Goal: Task Accomplishment & Management: Use online tool/utility

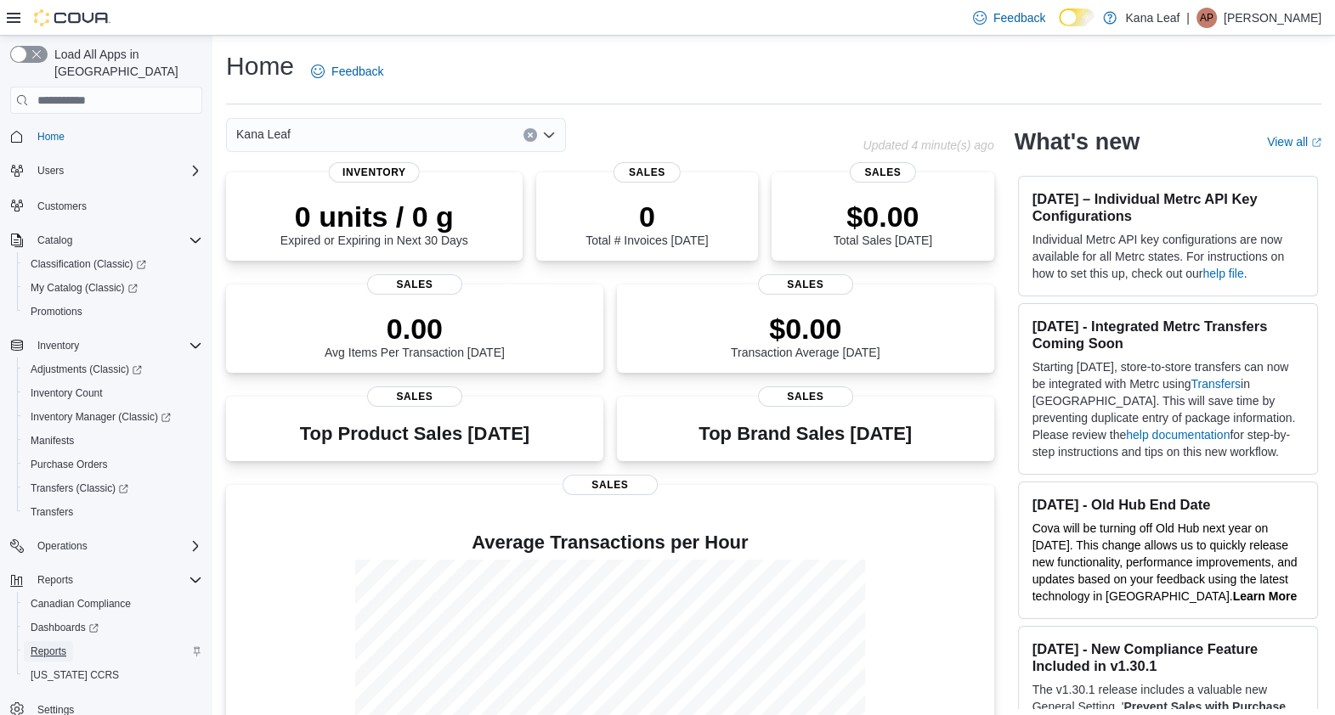
click at [54, 645] on span "Reports" at bounding box center [49, 652] width 36 height 14
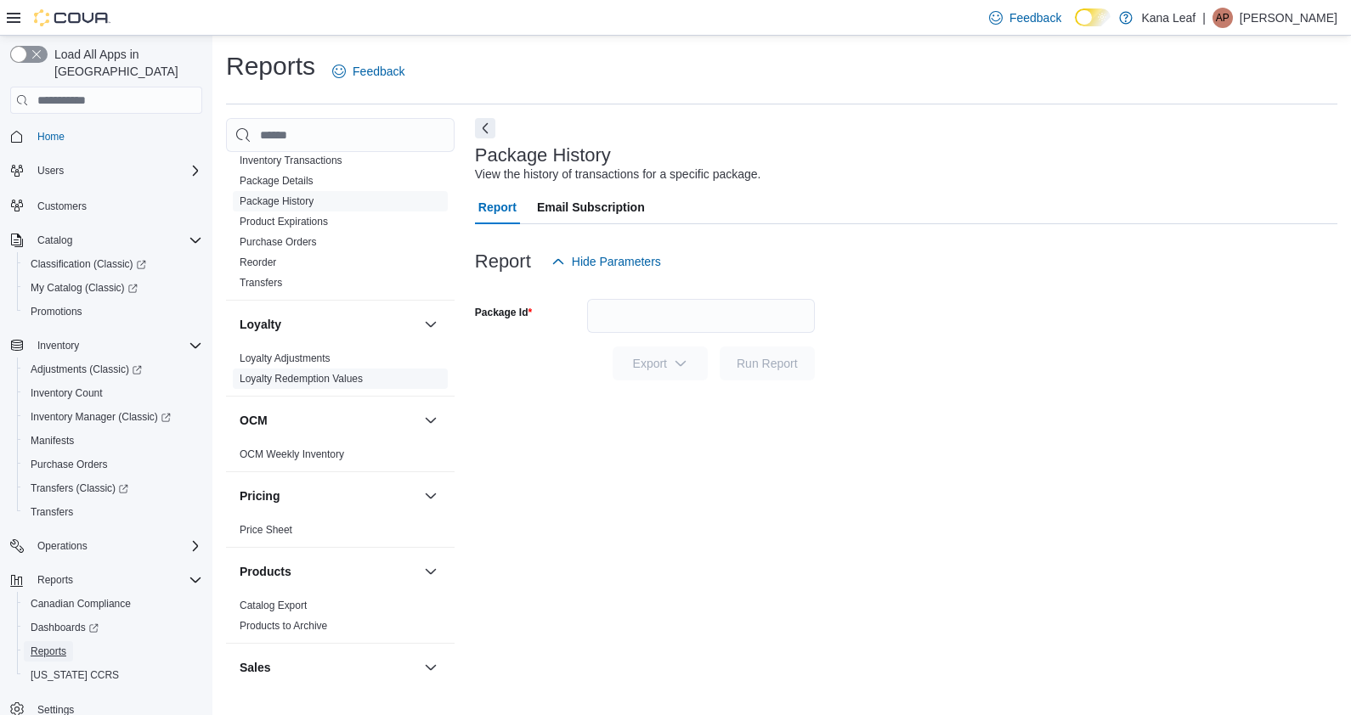
scroll to position [696, 0]
click at [260, 259] on link "Reorder" at bounding box center [258, 259] width 37 height 12
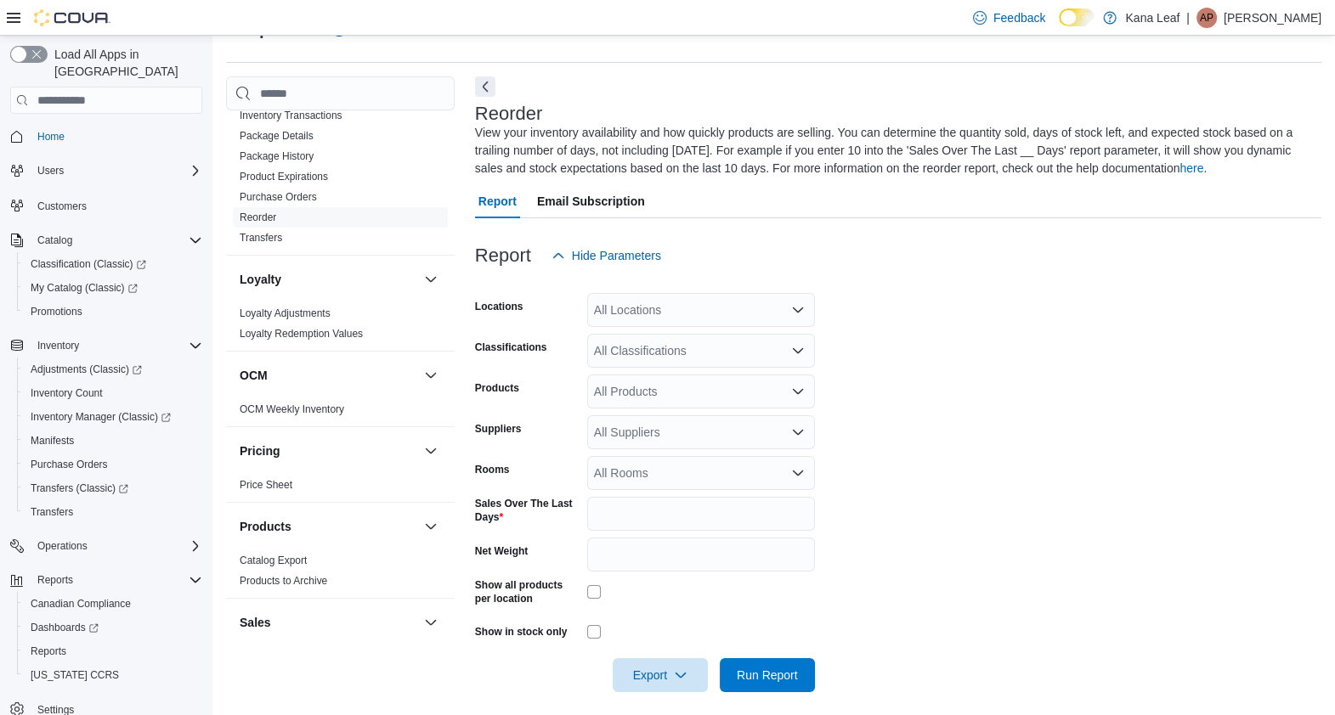
scroll to position [51, 0]
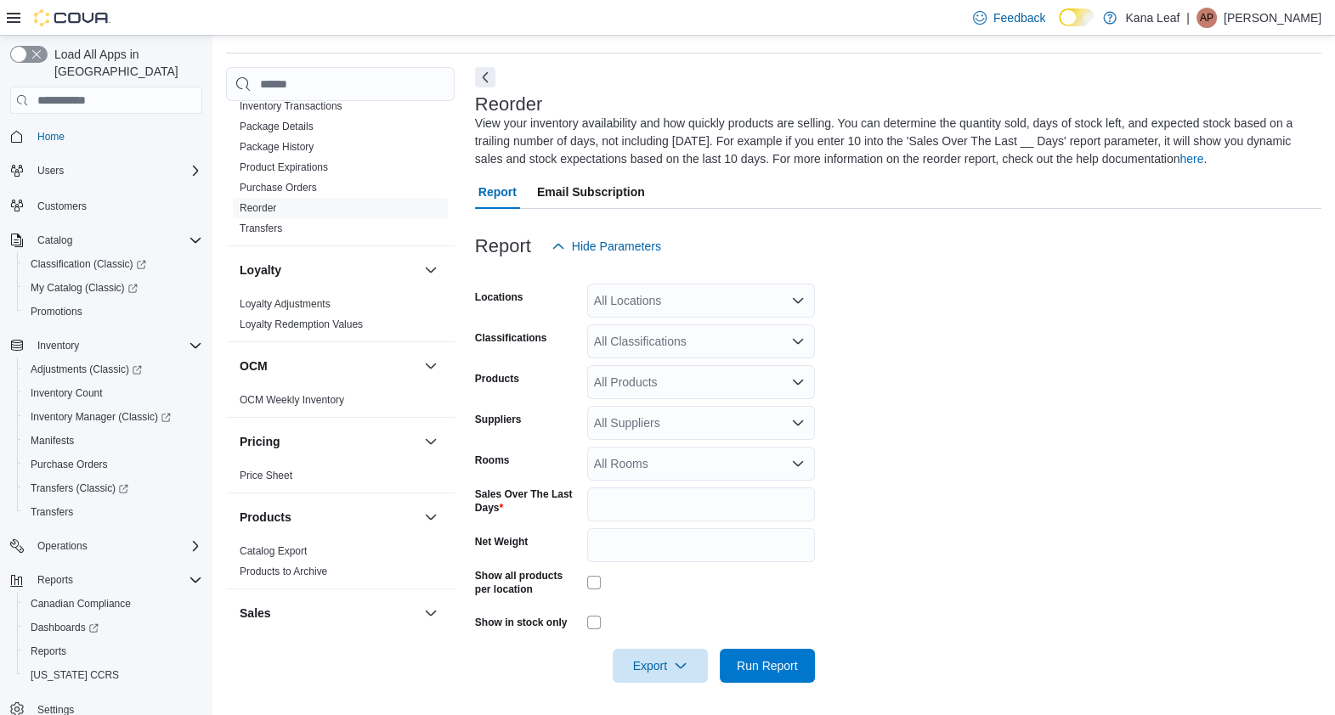
click at [761, 292] on div "All Locations" at bounding box center [701, 301] width 228 height 34
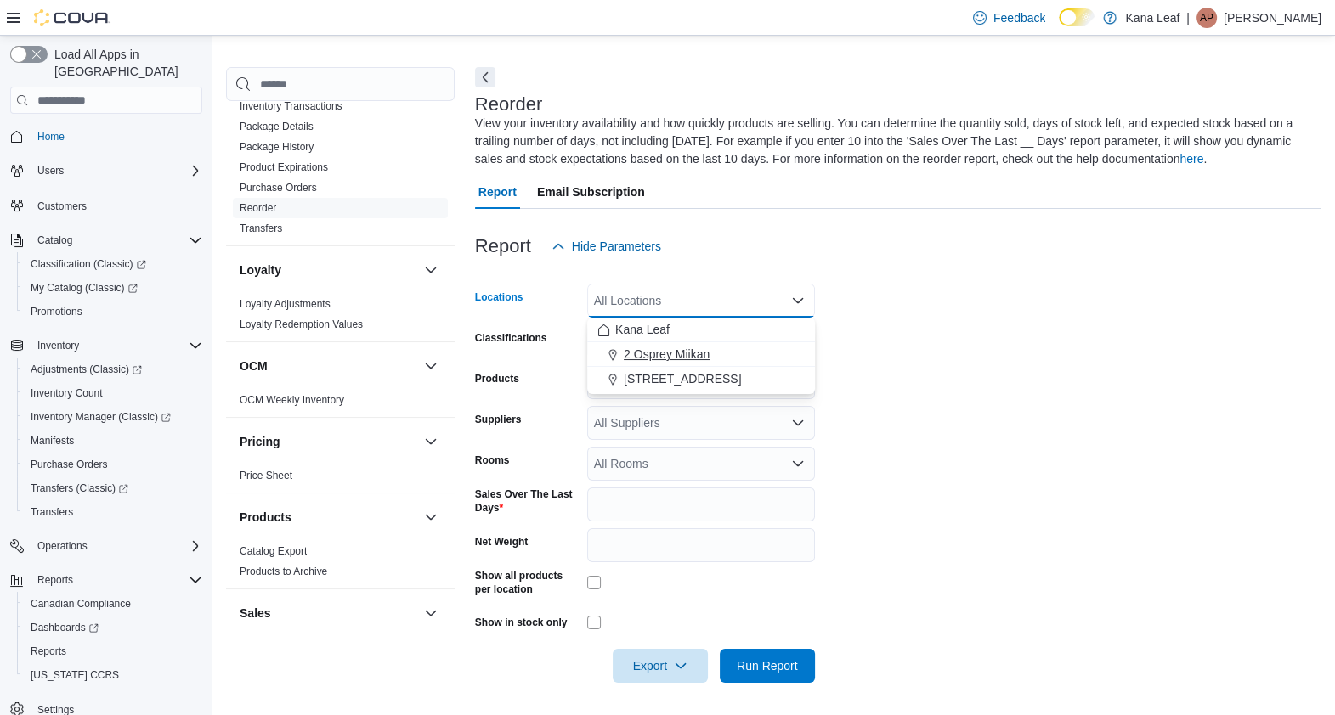
click at [675, 354] on span "2 Osprey Miikan" at bounding box center [667, 354] width 86 height 17
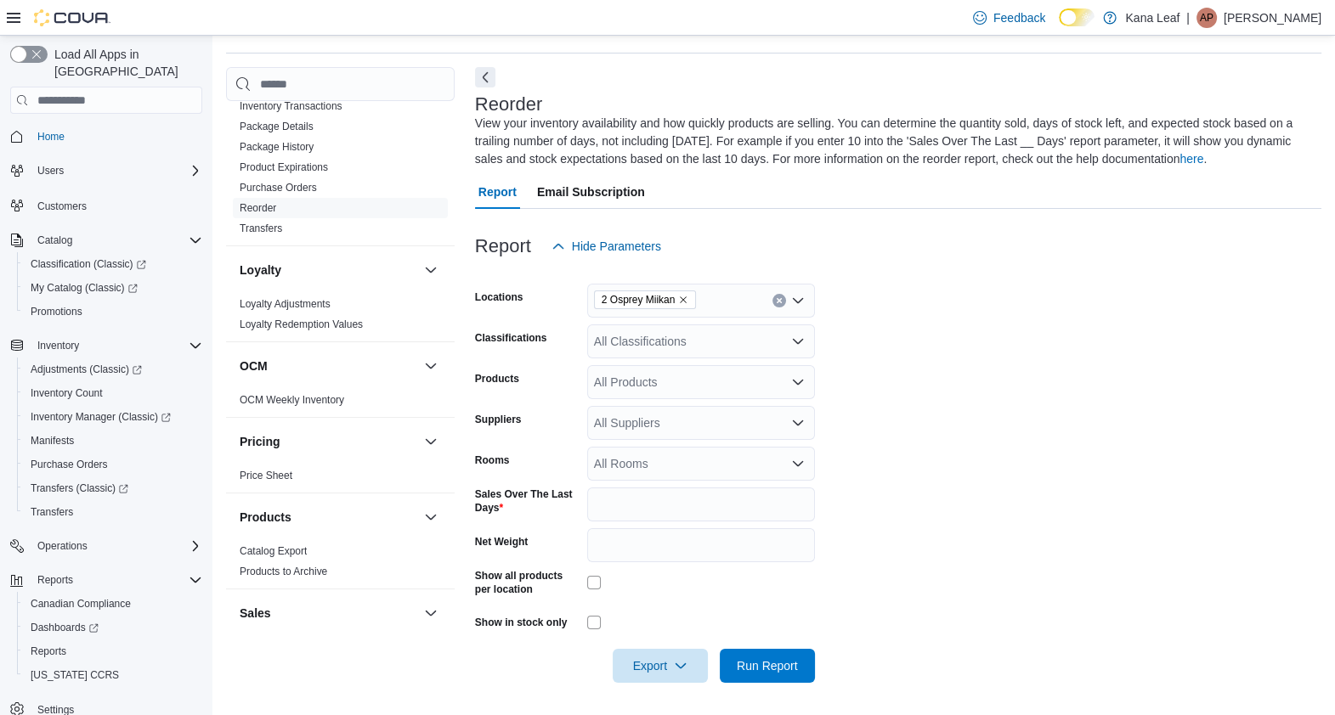
click at [887, 347] on form "Locations 2 Osprey Miikan Classifications All Classifications Products All Prod…" at bounding box center [898, 473] width 846 height 420
click at [684, 467] on div "All Rooms" at bounding box center [701, 464] width 228 height 34
click at [923, 400] on form "Locations 2 Osprey Miikan Classifications All Classifications Products All Prod…" at bounding box center [898, 473] width 846 height 420
drag, startPoint x: 629, startPoint y: 508, endPoint x: 532, endPoint y: 501, distance: 97.1
click at [532, 501] on div "Sales Over The Last Days *" at bounding box center [645, 505] width 340 height 34
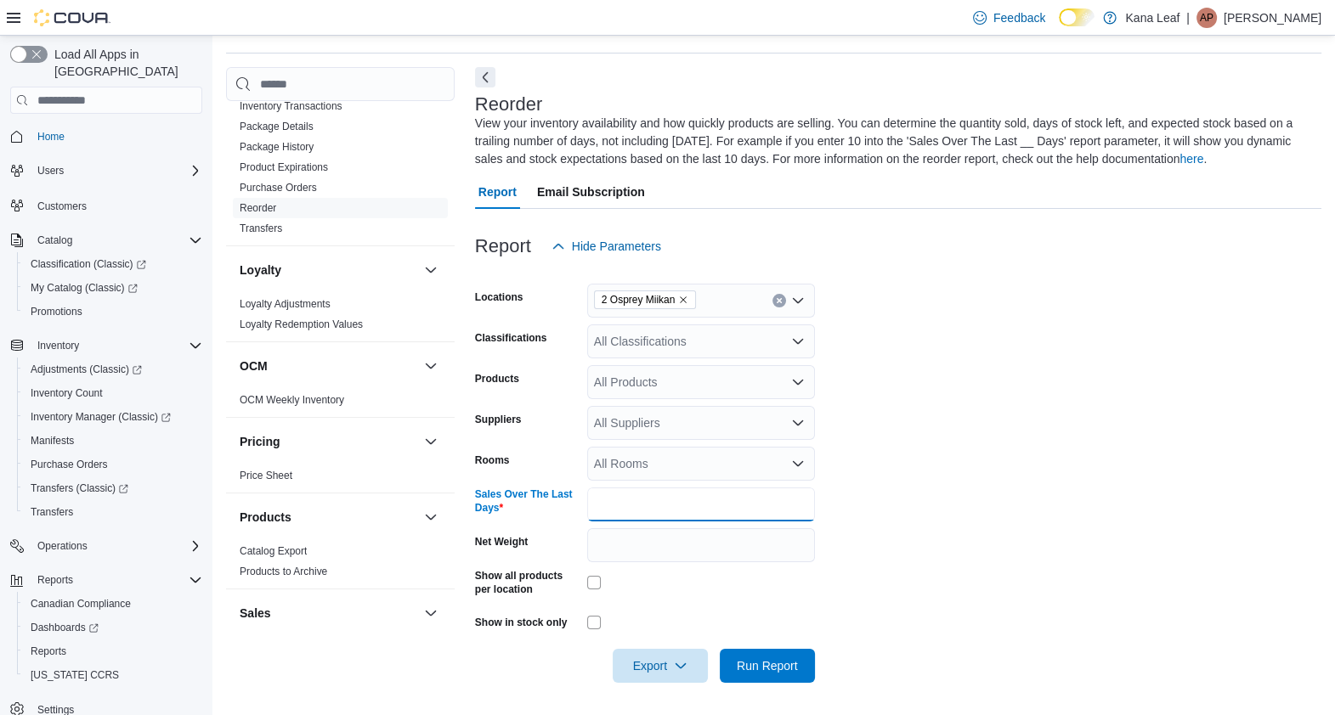
type input "**"
click at [664, 664] on span "Export" at bounding box center [660, 665] width 75 height 34
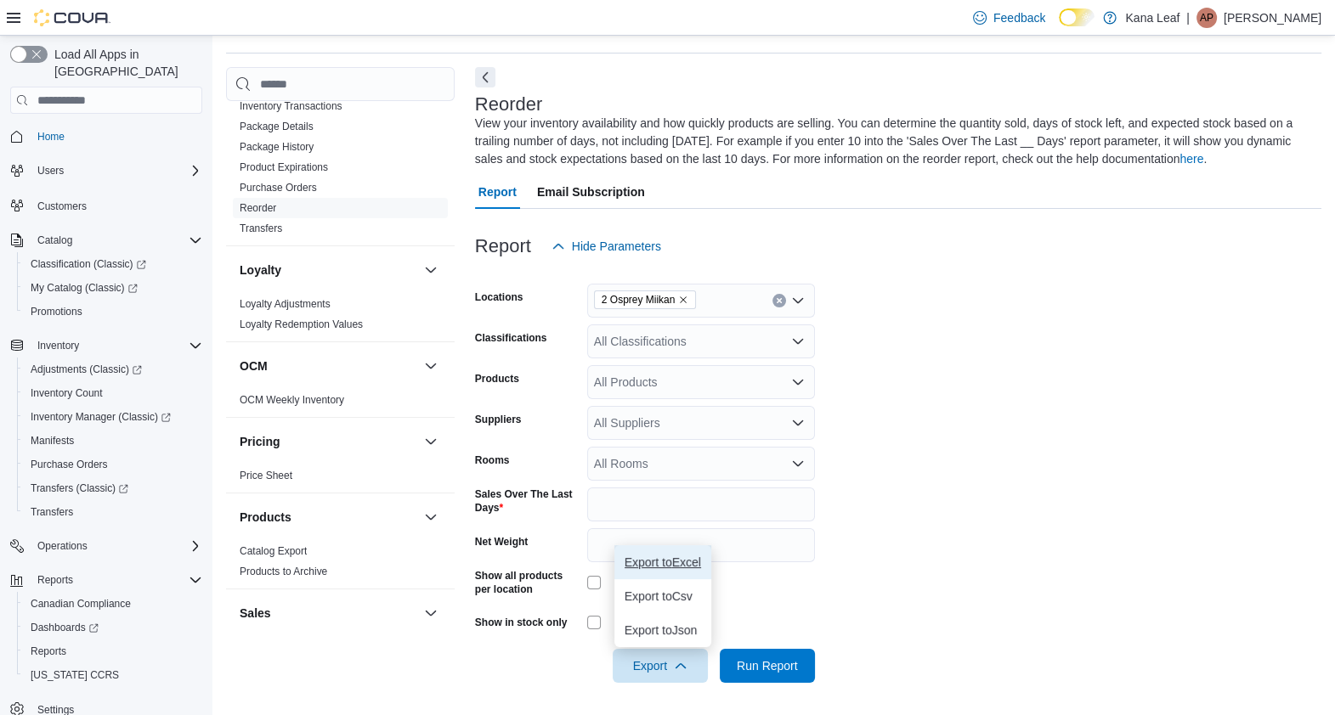
click at [669, 553] on button "Export to Excel" at bounding box center [662, 562] width 97 height 34
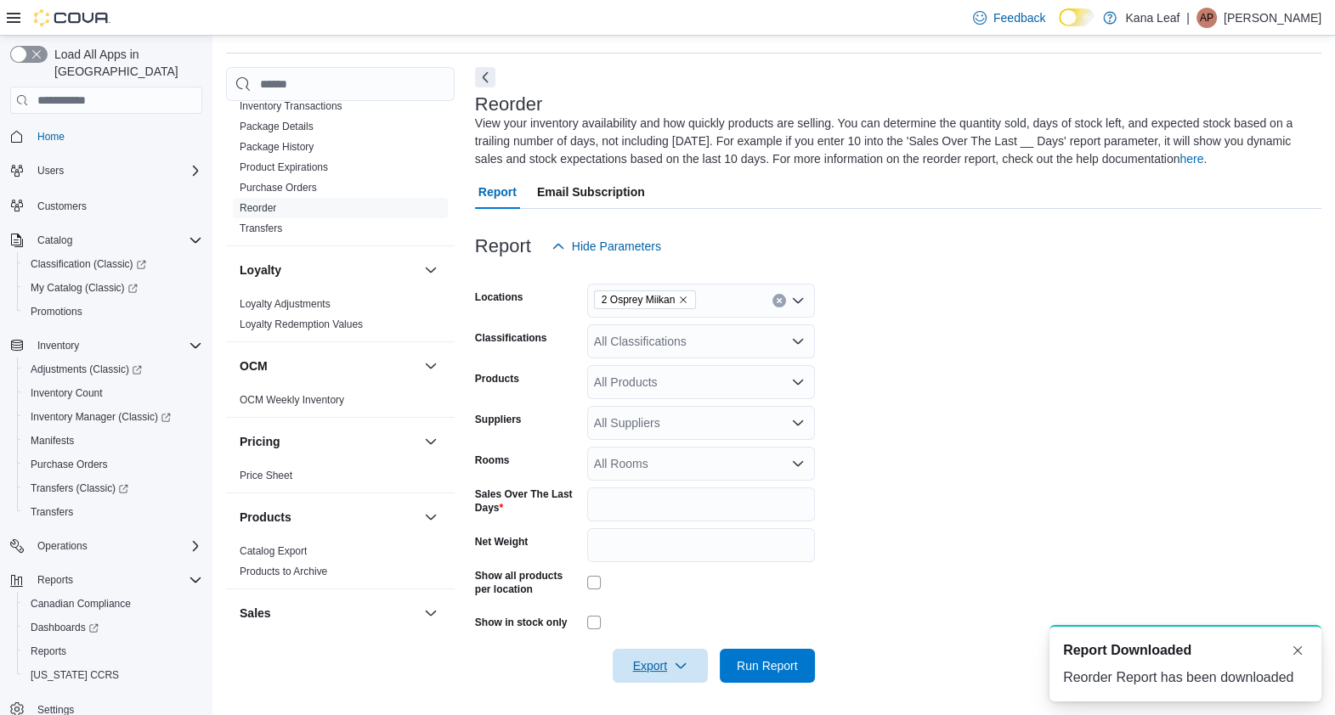
scroll to position [0, 0]
